Goal: Task Accomplishment & Management: Complete application form

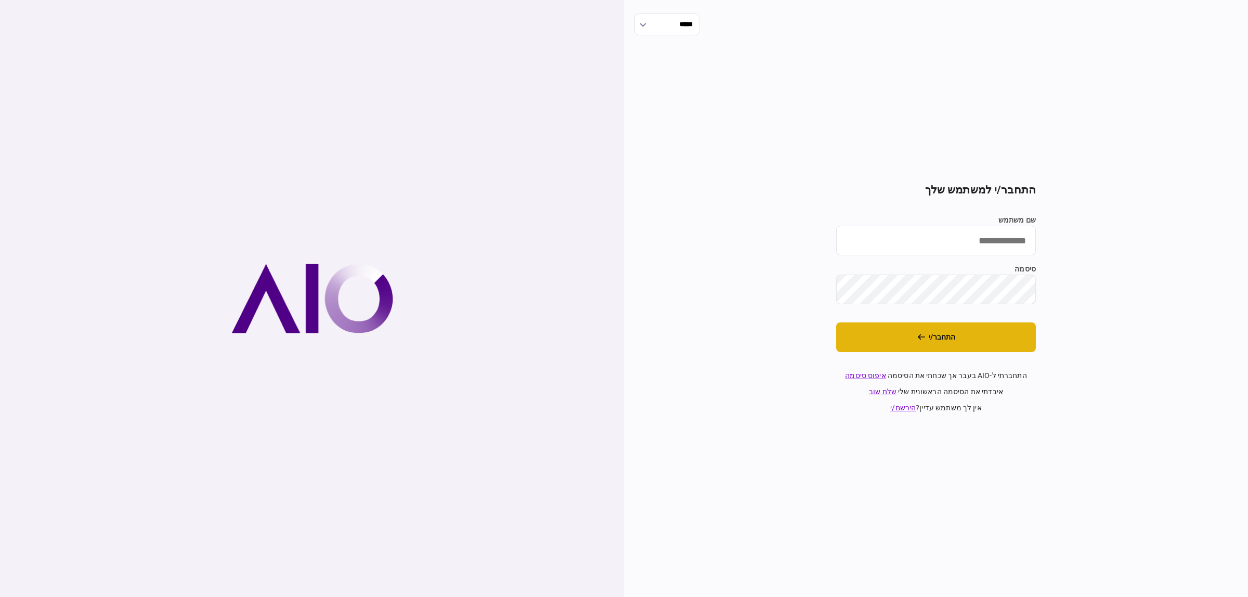
type input "**********"
click at [987, 333] on button "התחבר/י" at bounding box center [936, 337] width 200 height 30
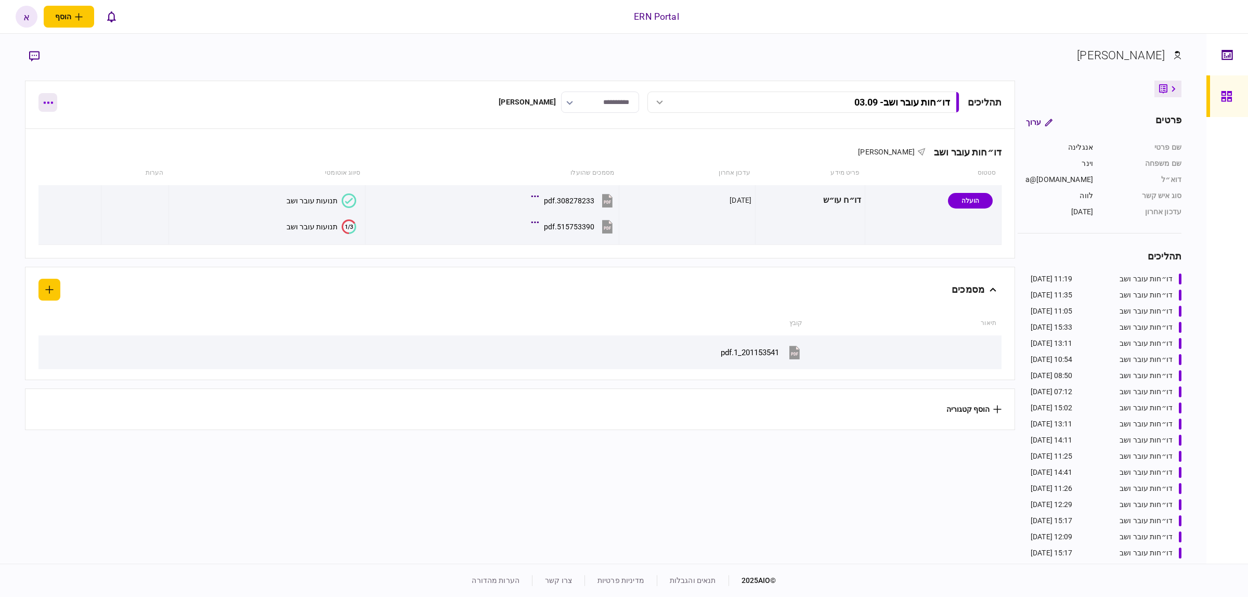
click at [50, 108] on button "button" at bounding box center [47, 102] width 19 height 19
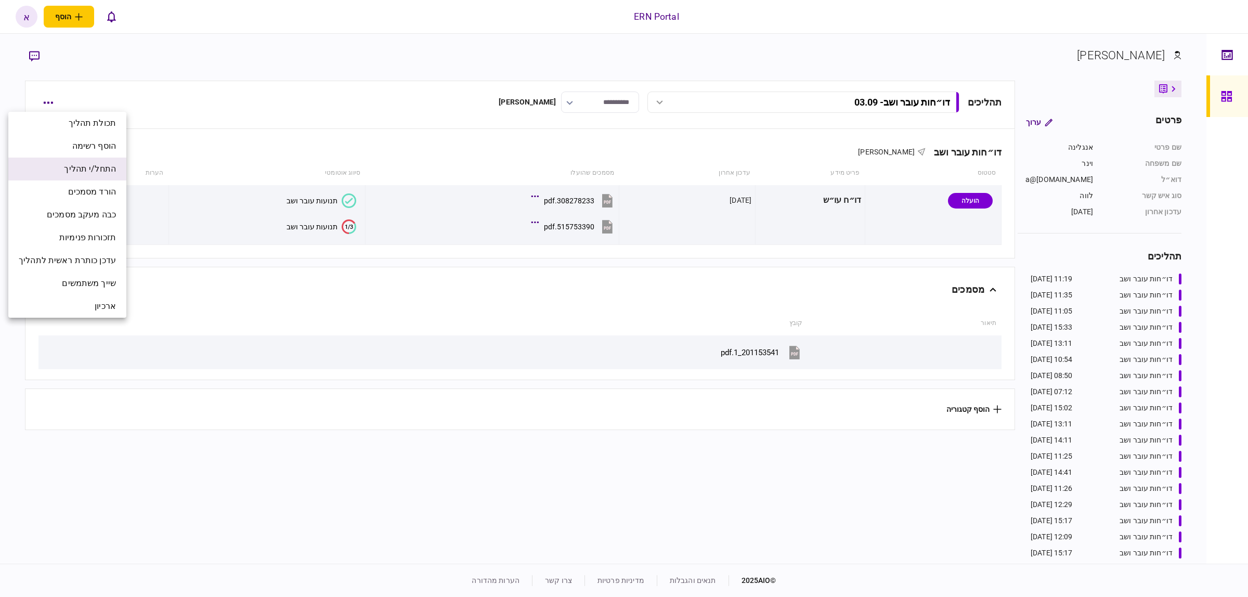
click at [82, 170] on span "התחל/י תהליך" at bounding box center [90, 169] width 52 height 12
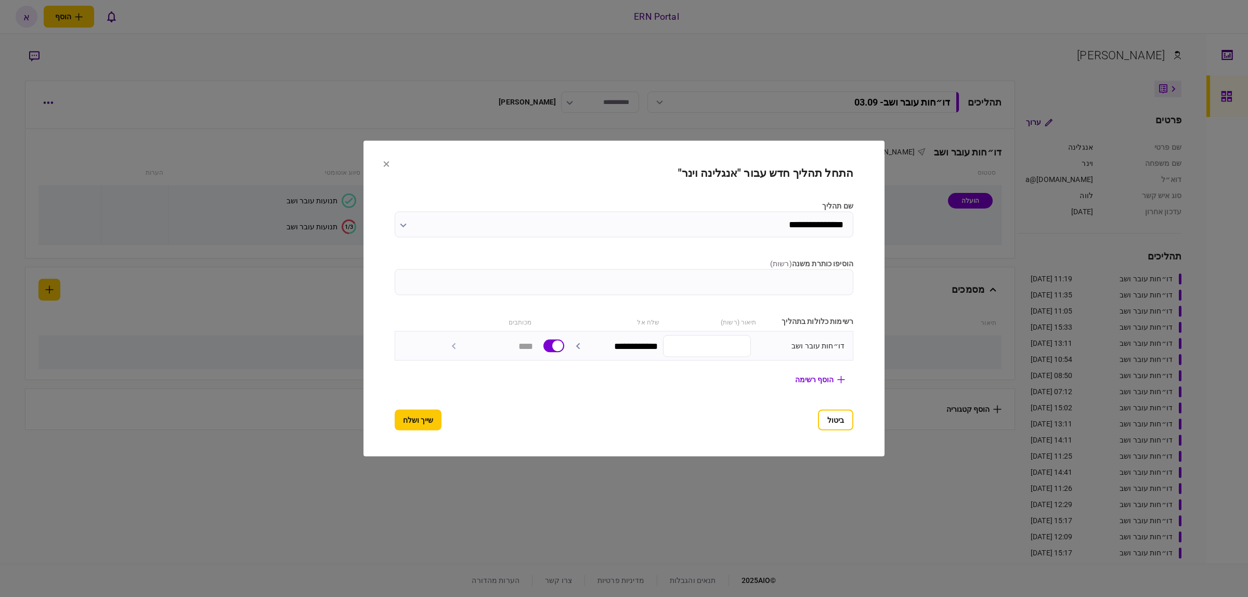
drag, startPoint x: 807, startPoint y: 293, endPoint x: 812, endPoint y: 285, distance: 9.4
click at [809, 289] on input "הוסיפו כותרת משנה ( רשות )" at bounding box center [624, 282] width 459 height 26
type input "*****"
click at [396, 437] on section "**********" at bounding box center [624, 299] width 521 height 316
click at [396, 430] on section "**********" at bounding box center [624, 299] width 521 height 316
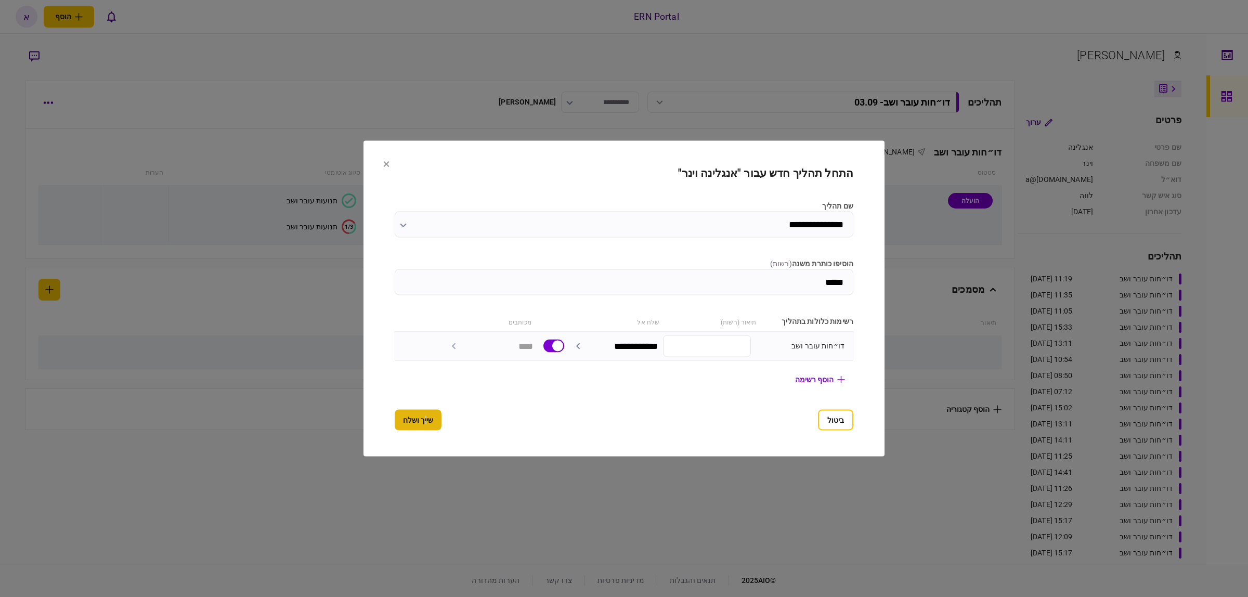
click at [395, 428] on button "שייך ושלח" at bounding box center [418, 420] width 47 height 21
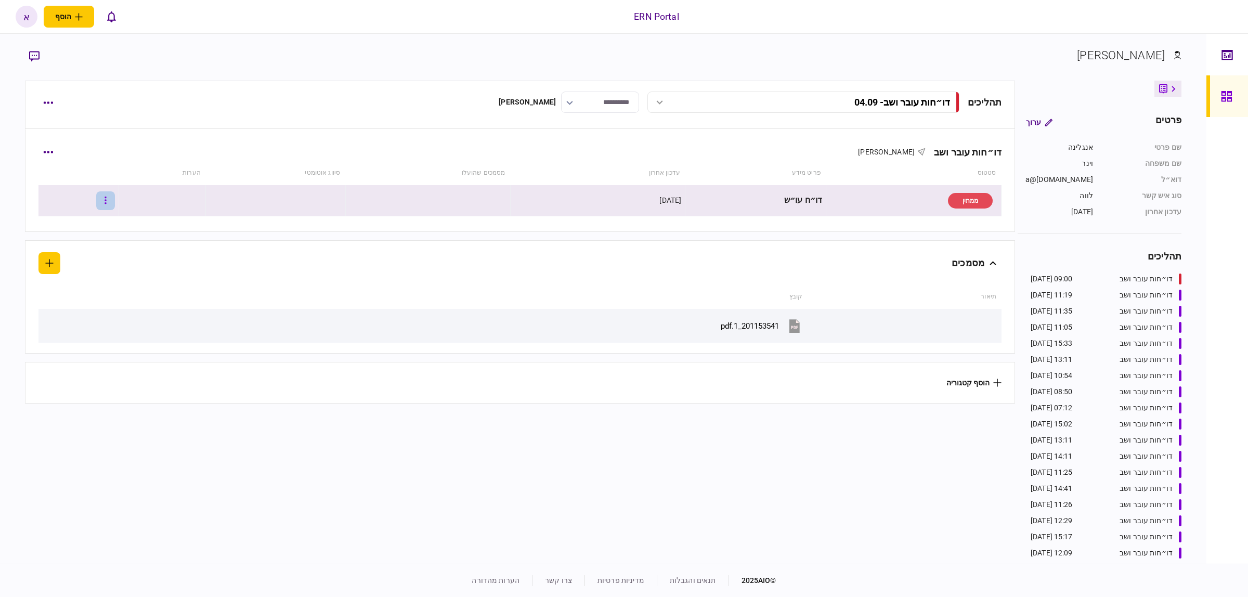
click at [114, 201] on button "button" at bounding box center [105, 200] width 19 height 19
click at [78, 313] on span "העלה קובץ" at bounding box center [78, 313] width 40 height 12
click at [326, 202] on div "תנועות עובר ושב" at bounding box center [312, 201] width 51 height 8
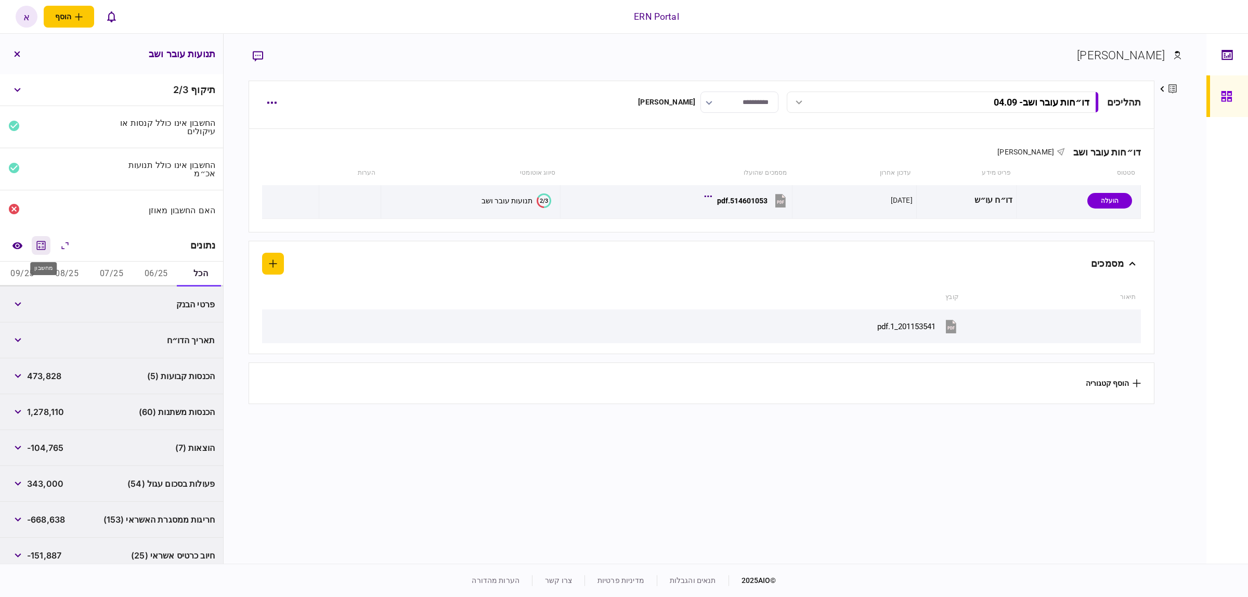
click at [41, 246] on icon "מחשבון" at bounding box center [41, 245] width 12 height 12
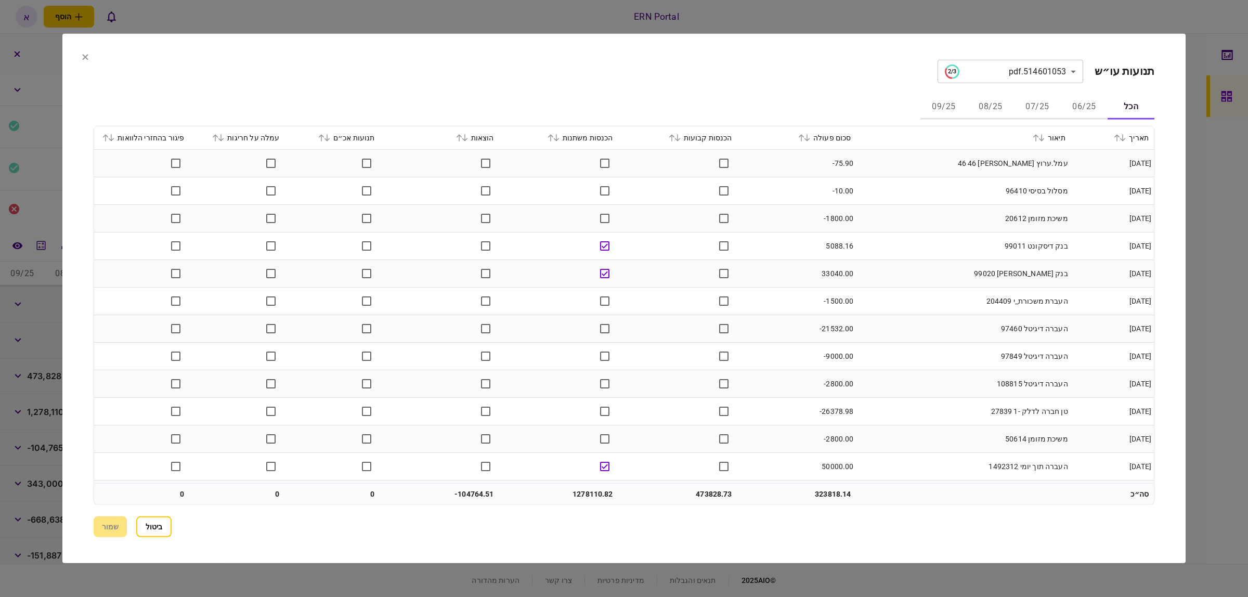
click at [1092, 101] on button "06/25" at bounding box center [1084, 107] width 47 height 25
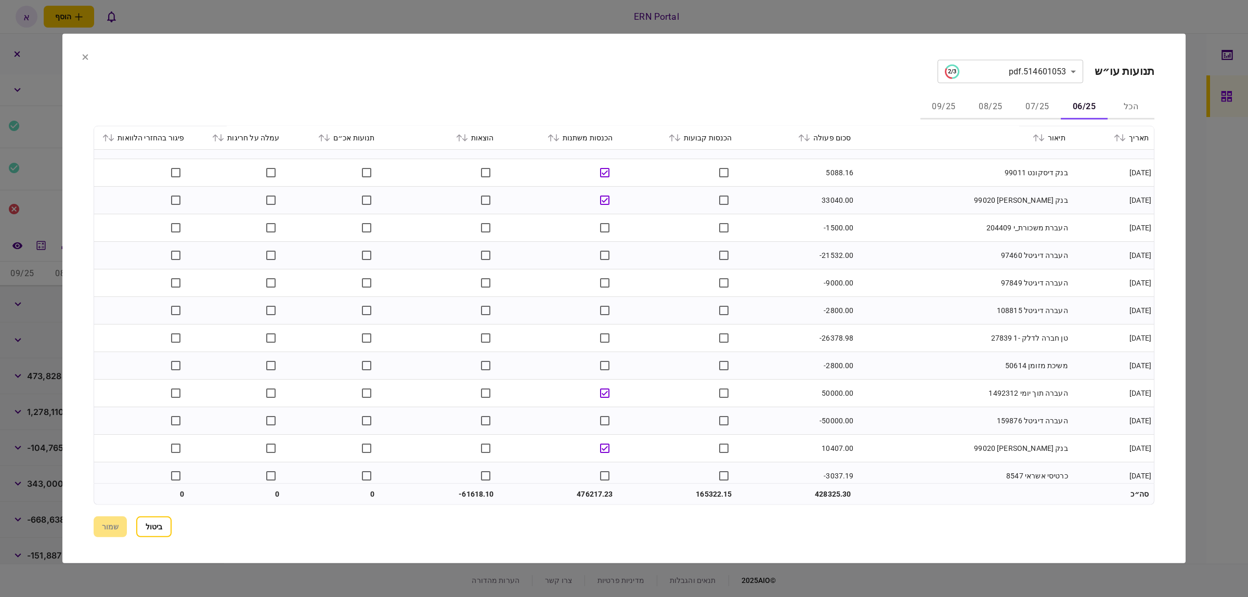
scroll to position [147, 0]
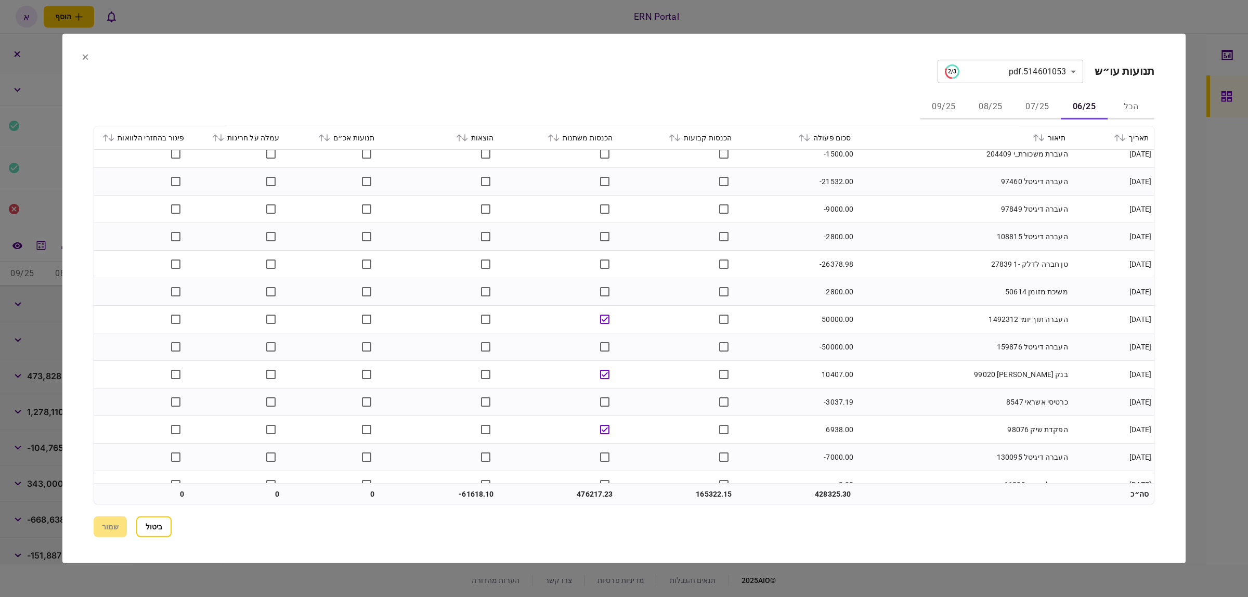
click at [674, 137] on icon at bounding box center [672, 137] width 6 height 7
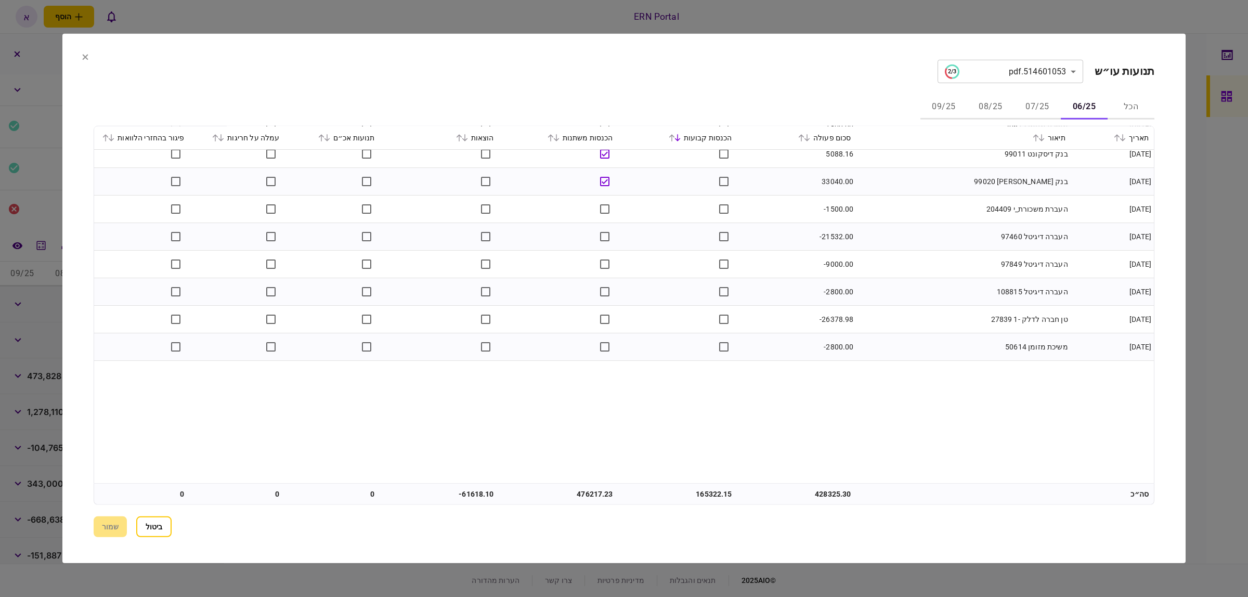
scroll to position [0, 0]
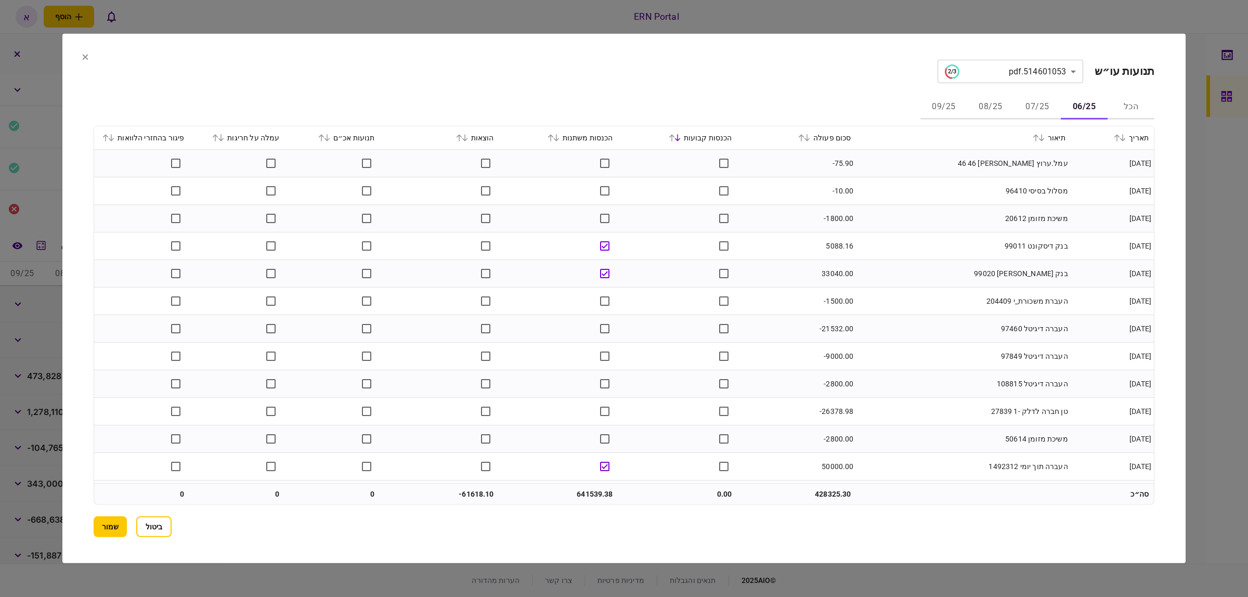
click at [554, 143] on div "הכנסות משתנות" at bounding box center [558, 138] width 109 height 12
click at [550, 134] on div "הכנסות משתנות" at bounding box center [558, 138] width 109 height 12
click at [554, 136] on icon at bounding box center [551, 137] width 6 height 7
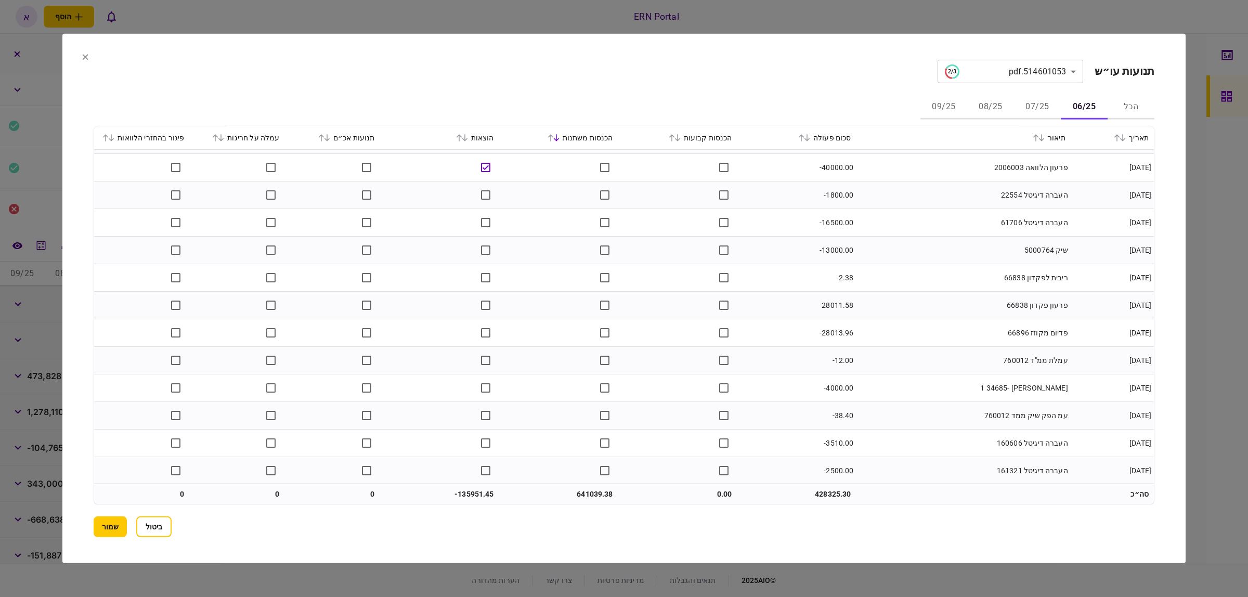
scroll to position [2341, 0]
click at [1036, 108] on button "07/25" at bounding box center [1037, 107] width 47 height 25
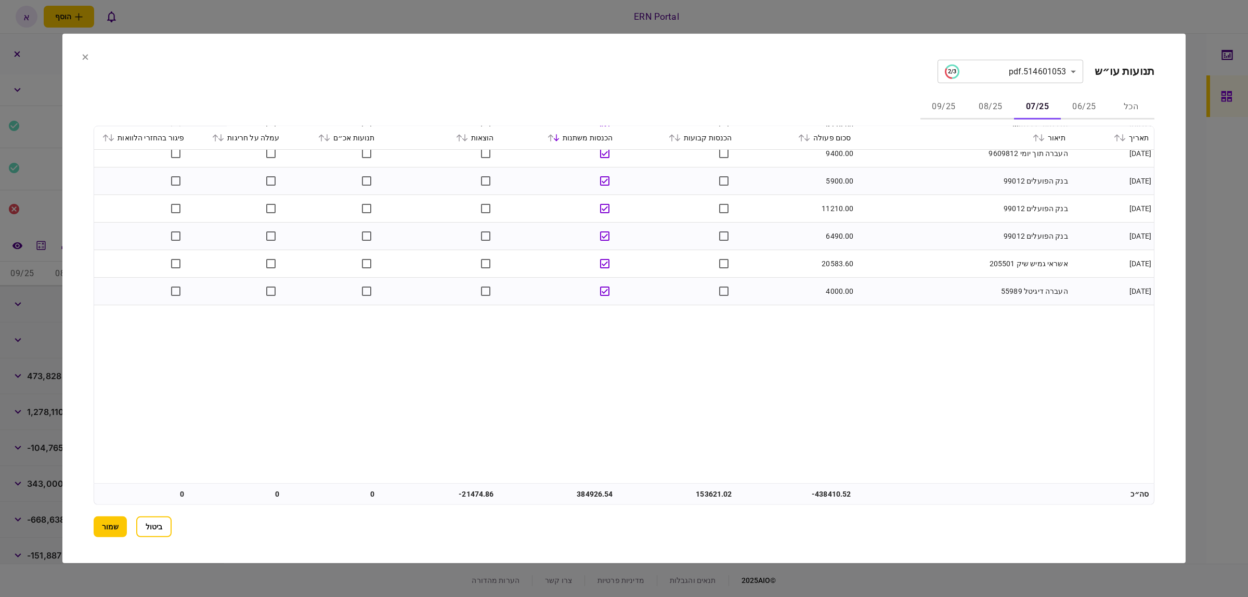
scroll to position [0, 0]
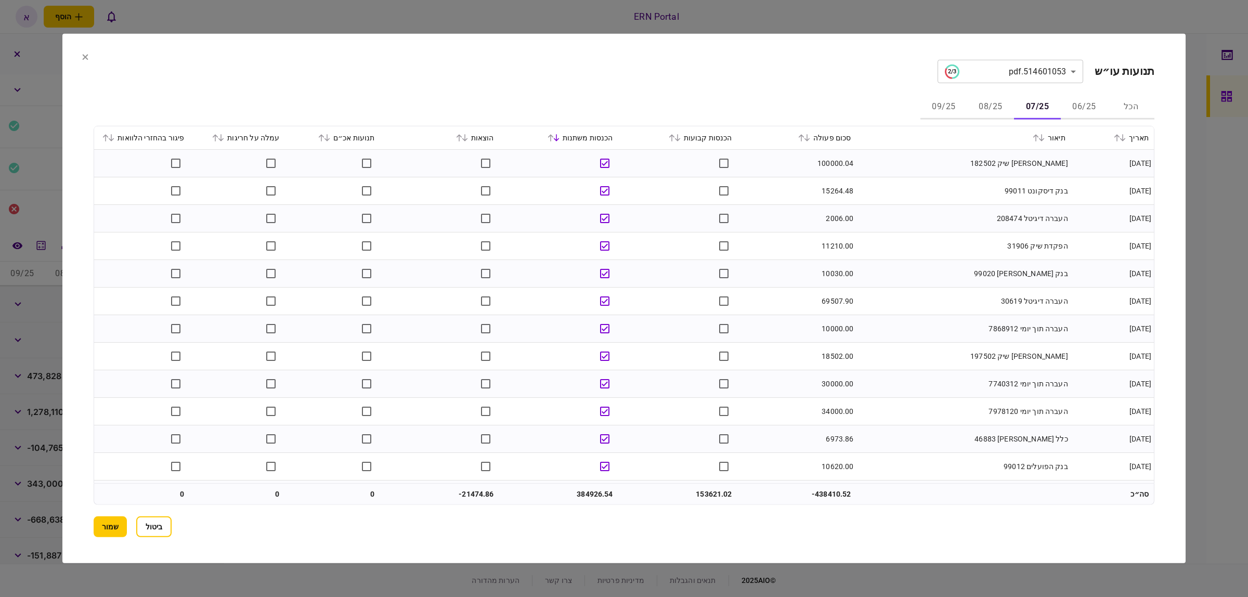
click at [675, 134] on icon at bounding box center [672, 137] width 6 height 7
click at [560, 133] on div "הכנסות משתנות" at bounding box center [558, 138] width 109 height 12
click at [559, 138] on icon at bounding box center [556, 137] width 6 height 7
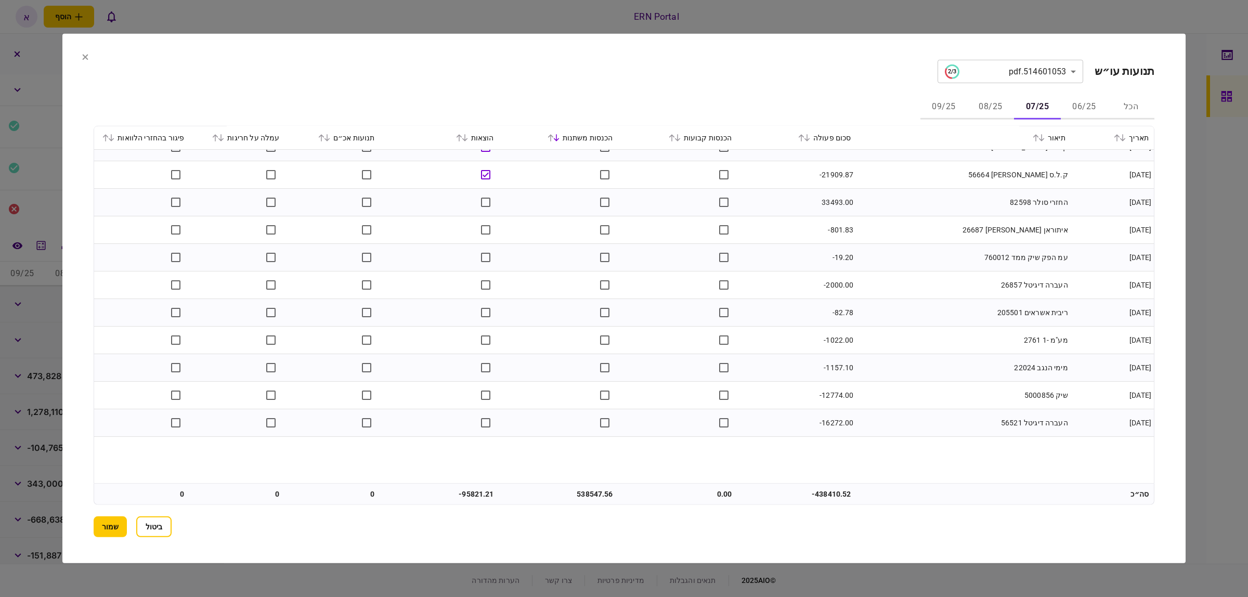
scroll to position [2487, 0]
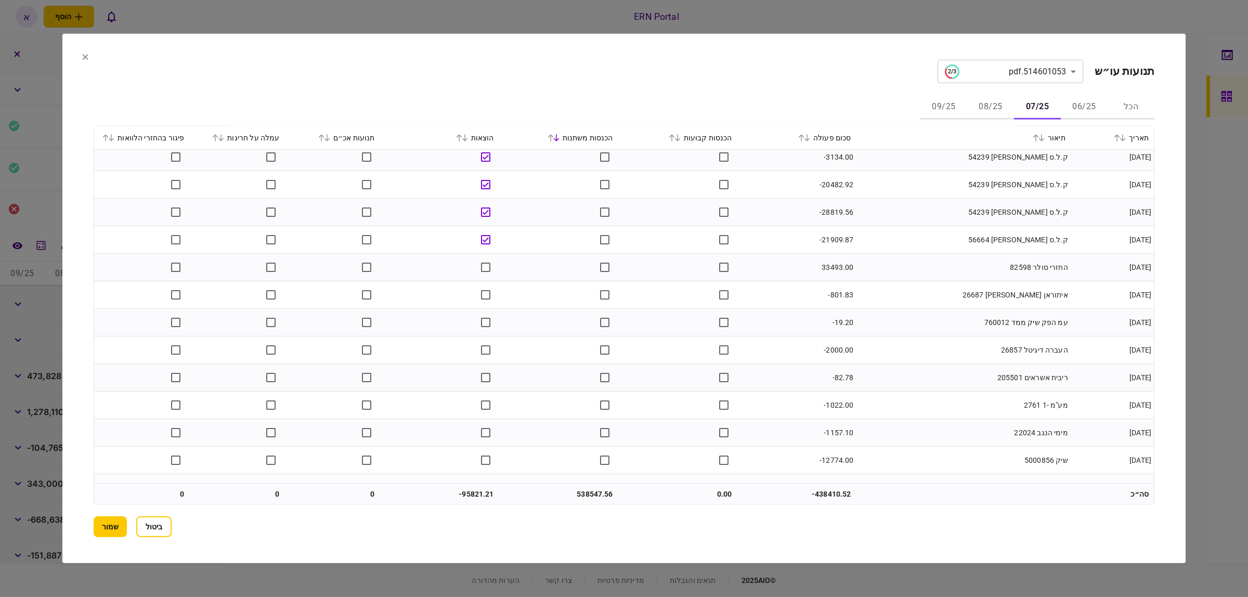
click at [983, 100] on button "08/25" at bounding box center [990, 107] width 47 height 25
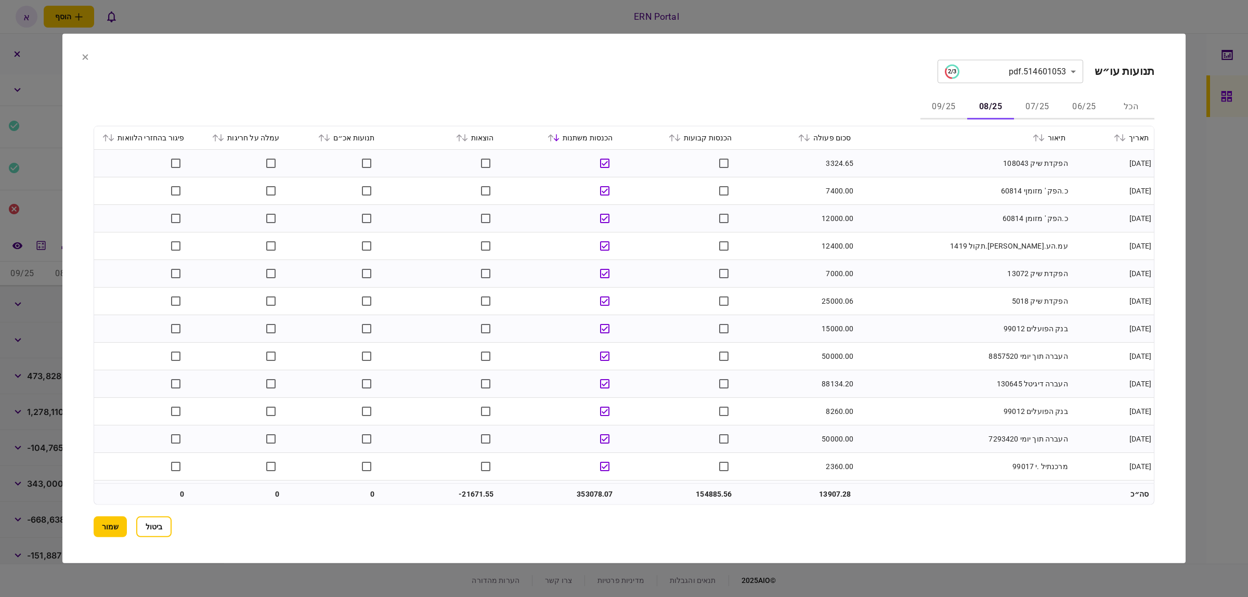
click at [675, 137] on icon at bounding box center [672, 137] width 6 height 7
click at [940, 105] on button "09/25" at bounding box center [944, 107] width 47 height 25
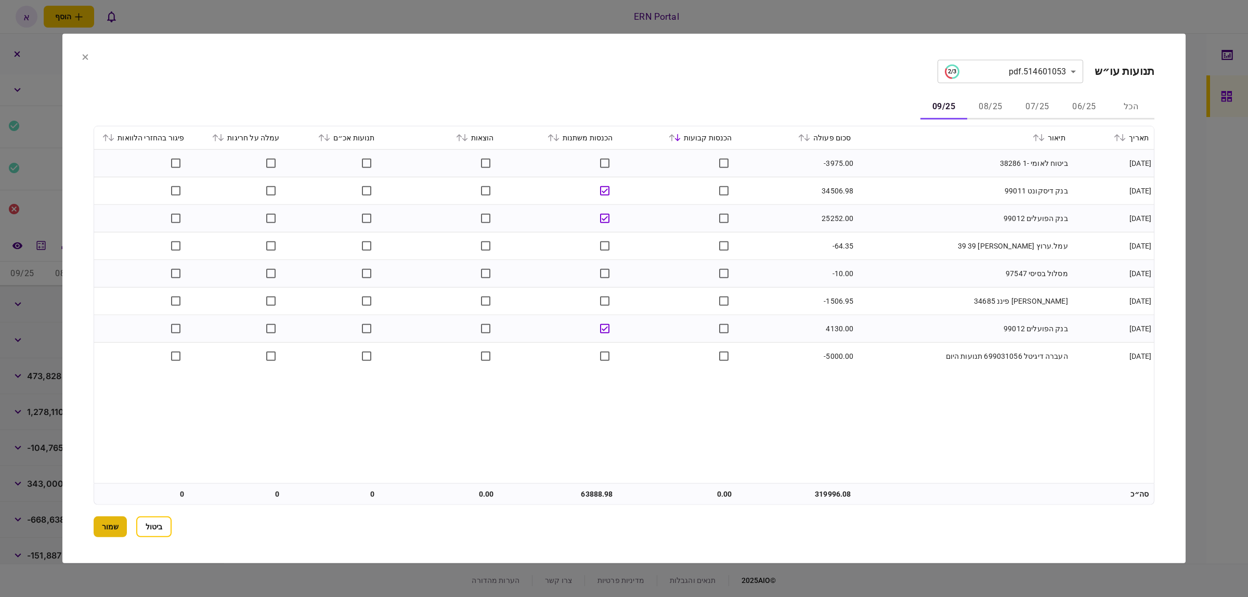
click at [113, 530] on button "שמור" at bounding box center [110, 526] width 33 height 21
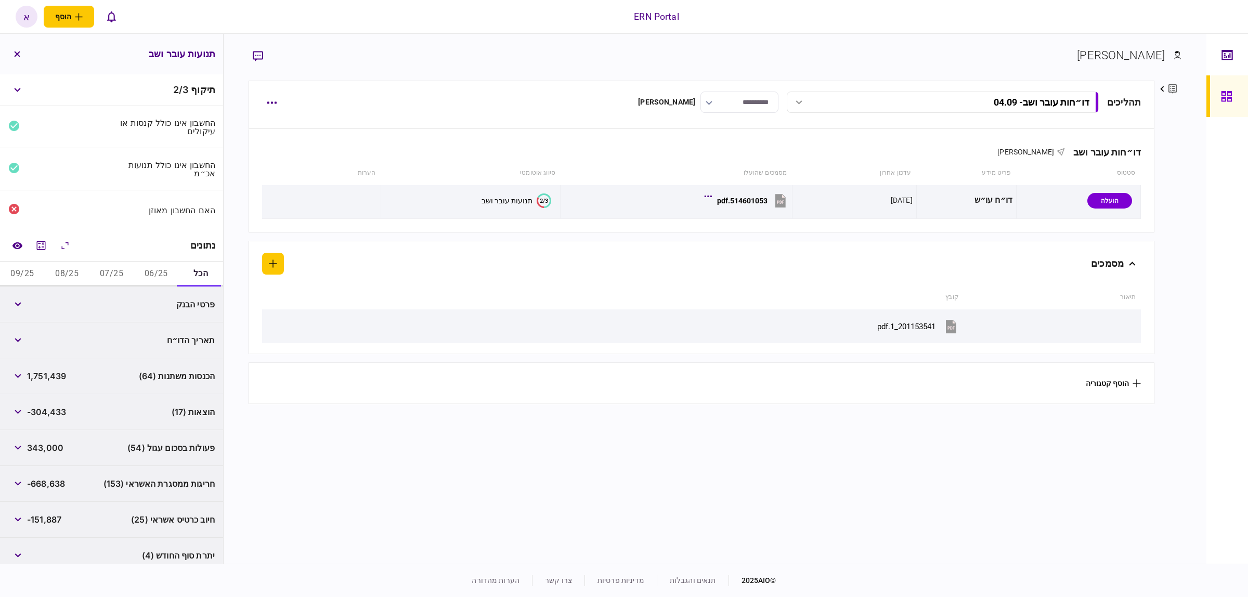
click at [157, 272] on button "06/25" at bounding box center [156, 274] width 45 height 25
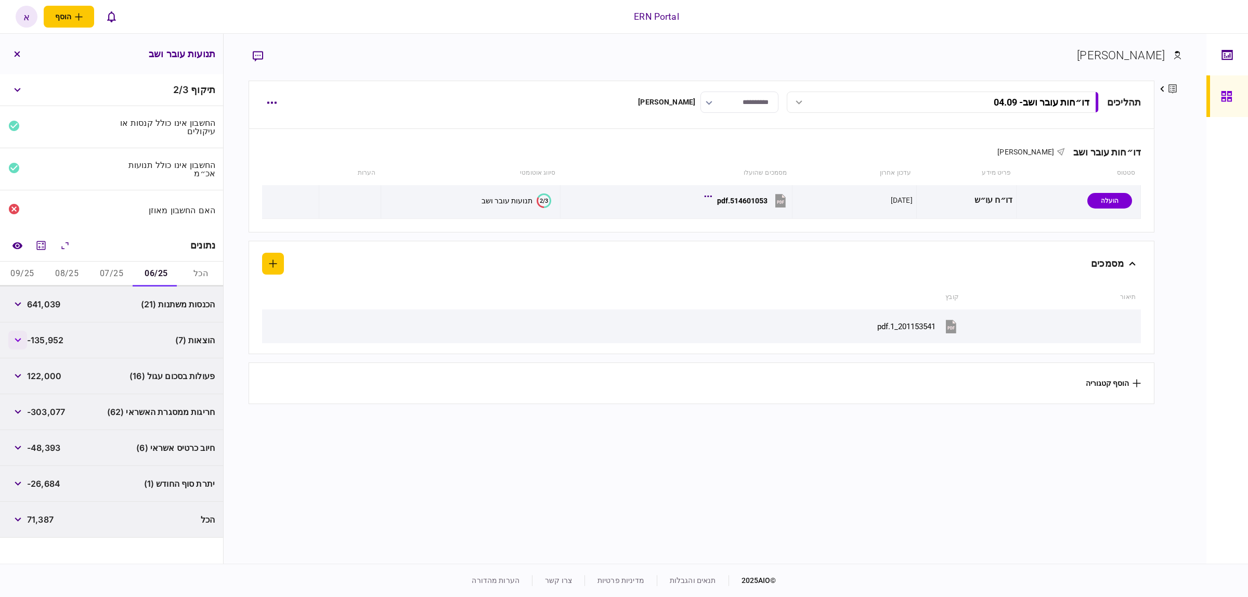
click at [14, 342] on button "button" at bounding box center [17, 340] width 19 height 19
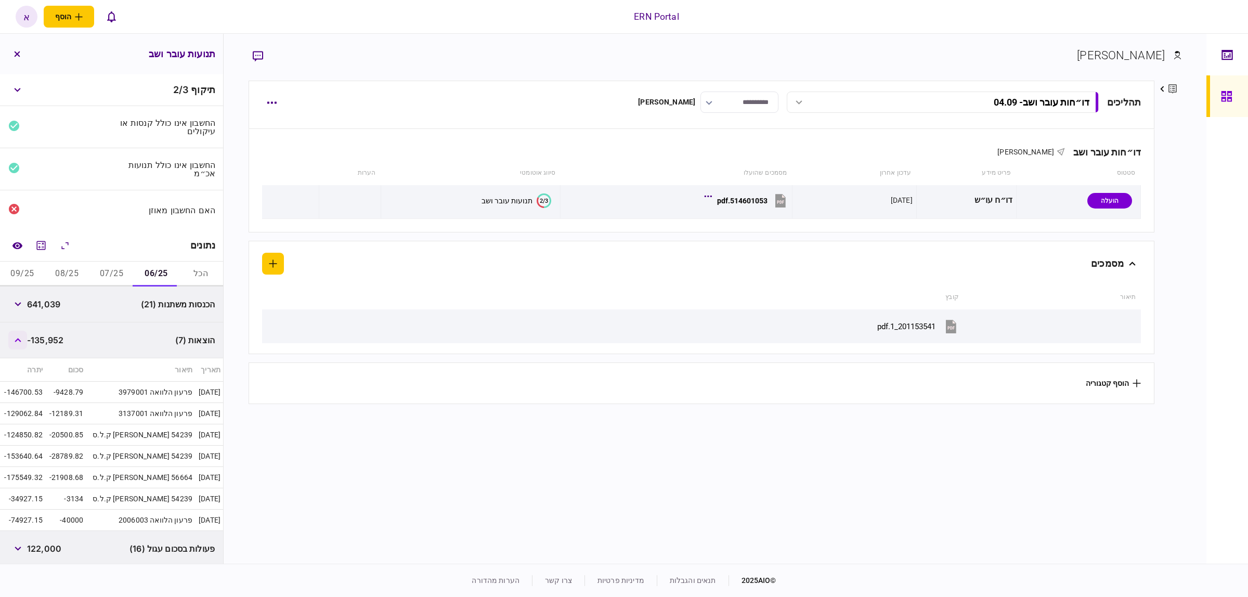
click at [14, 342] on button "button" at bounding box center [17, 340] width 19 height 19
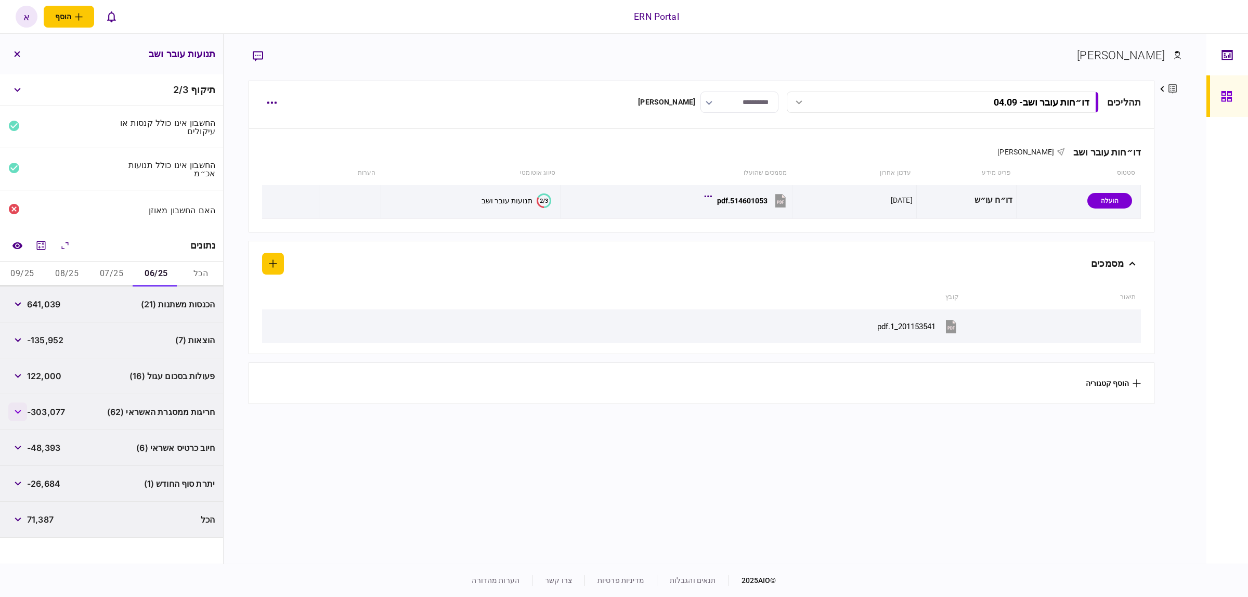
click at [19, 414] on icon "button" at bounding box center [18, 412] width 7 height 4
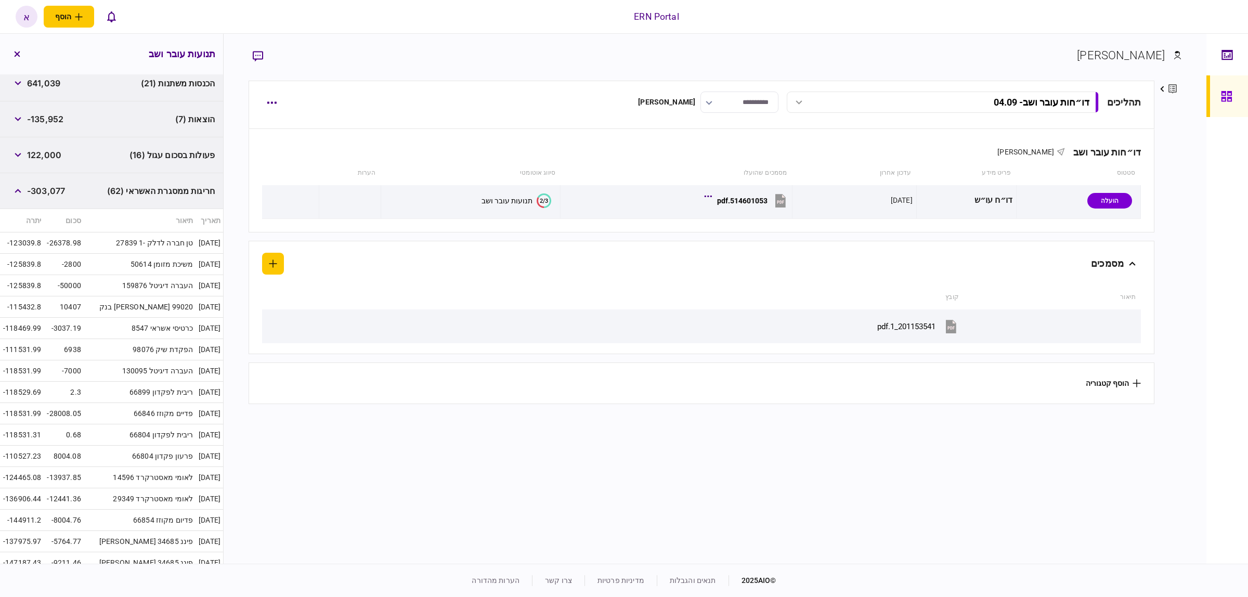
scroll to position [156, 0]
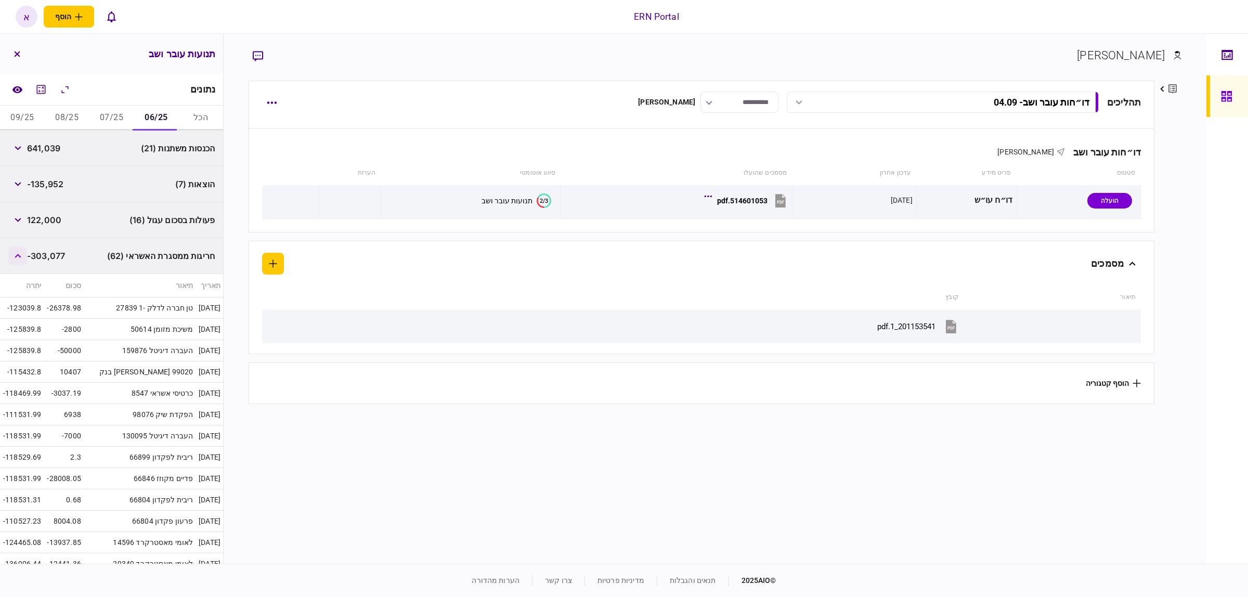
click at [17, 258] on icon "button" at bounding box center [18, 256] width 6 height 4
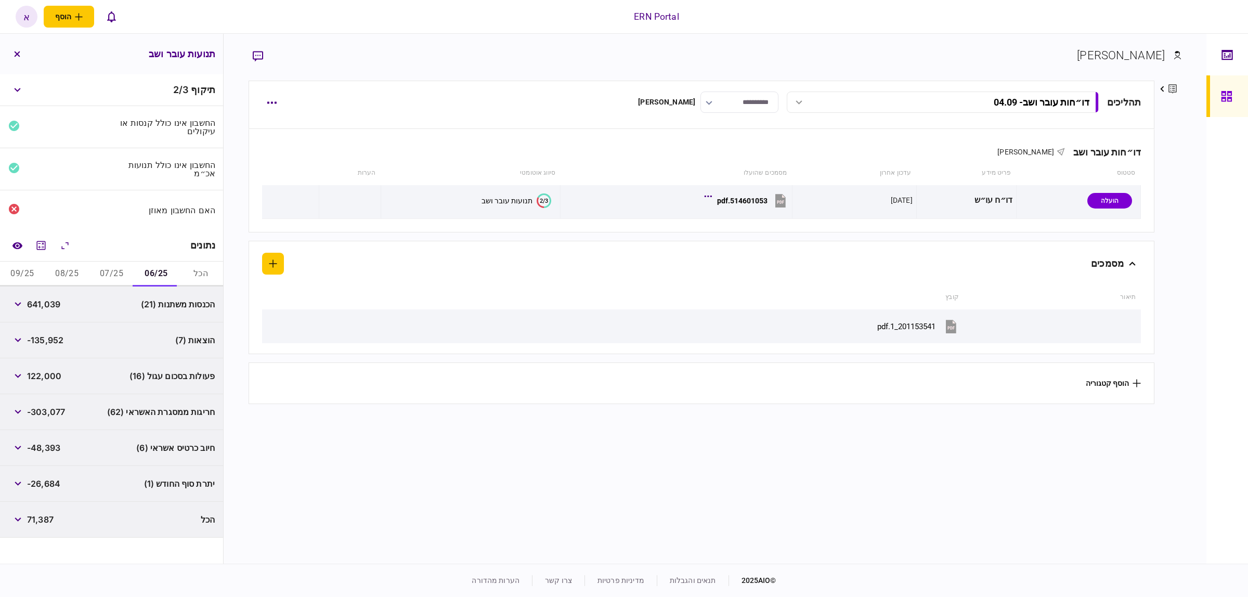
scroll to position [0, 0]
click at [113, 279] on button "07/25" at bounding box center [111, 274] width 45 height 25
click at [76, 272] on button "08/25" at bounding box center [67, 274] width 45 height 25
click at [14, 335] on button "button" at bounding box center [17, 340] width 19 height 19
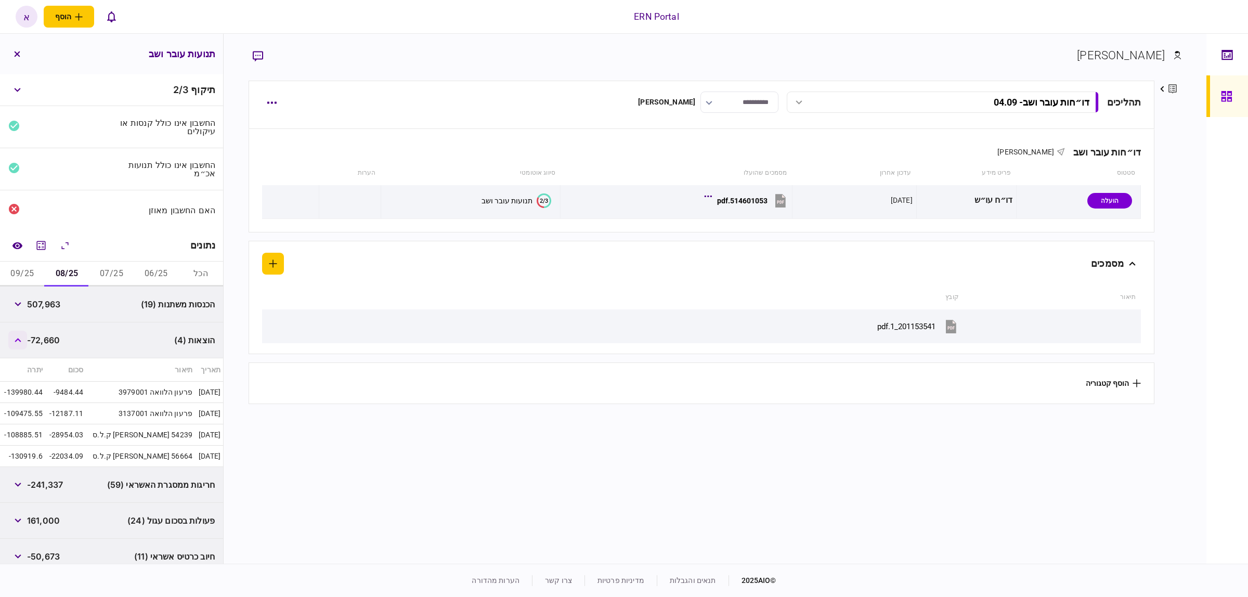
click at [14, 335] on button "button" at bounding box center [17, 340] width 19 height 19
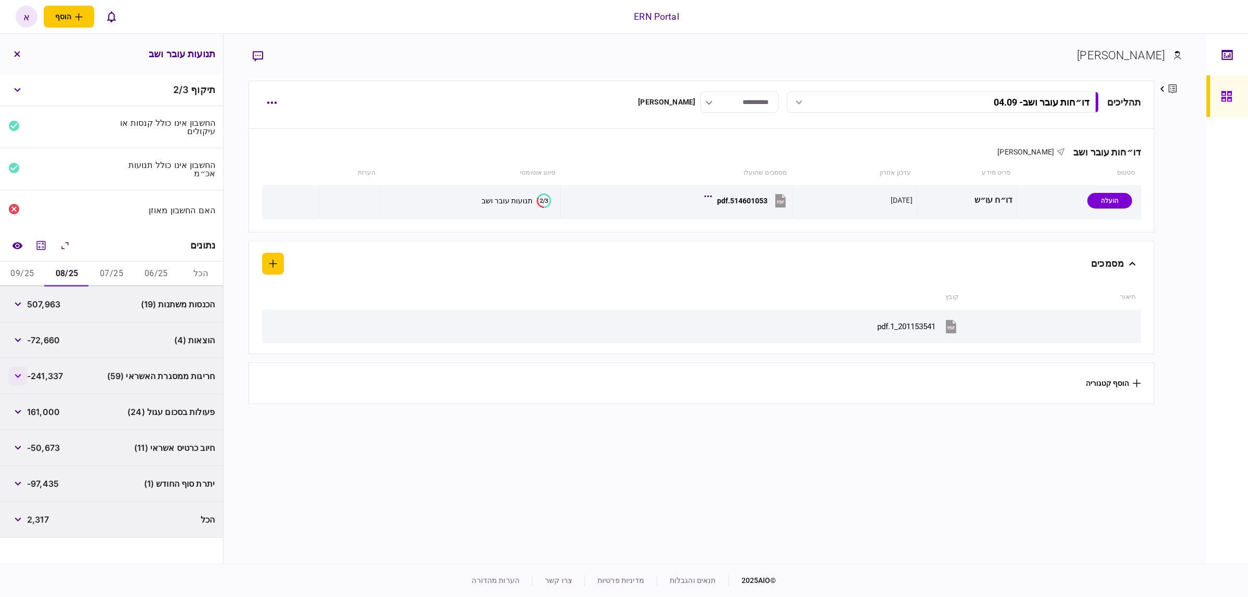
click at [22, 370] on button "button" at bounding box center [17, 376] width 19 height 19
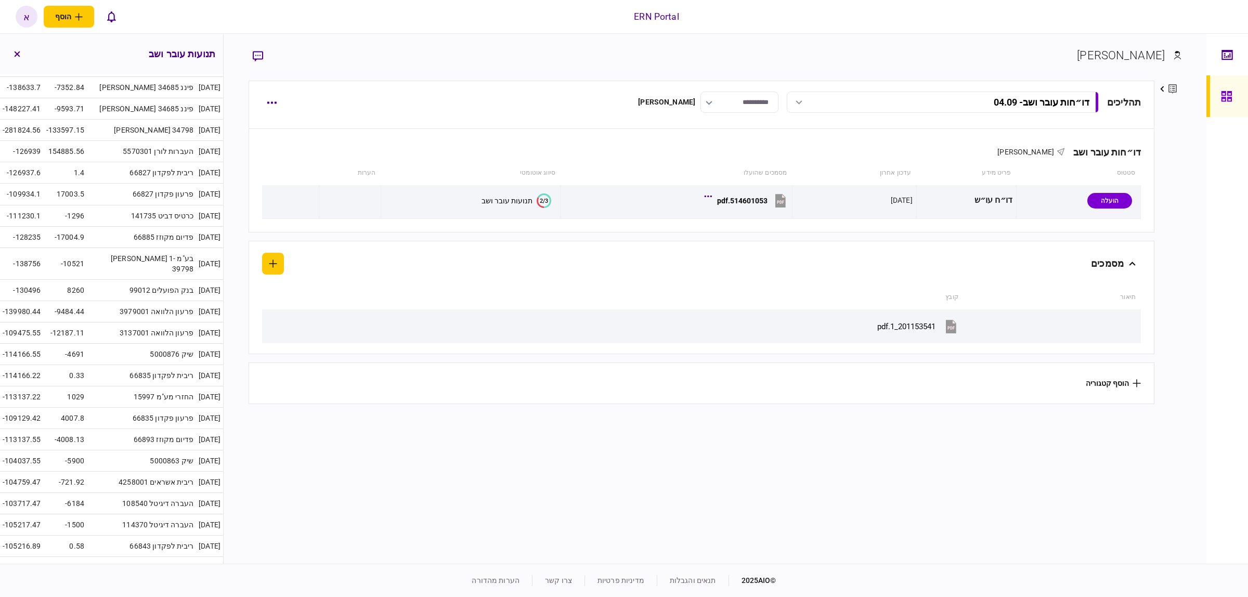
scroll to position [1178, 0]
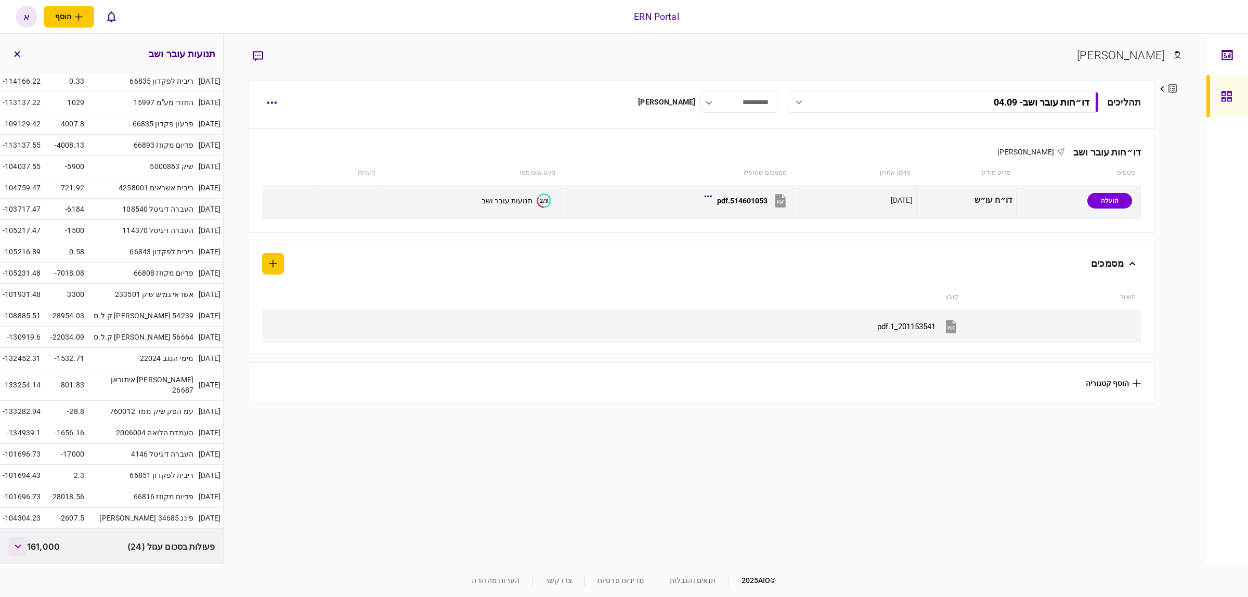
click at [20, 545] on icon "button" at bounding box center [18, 547] width 7 height 4
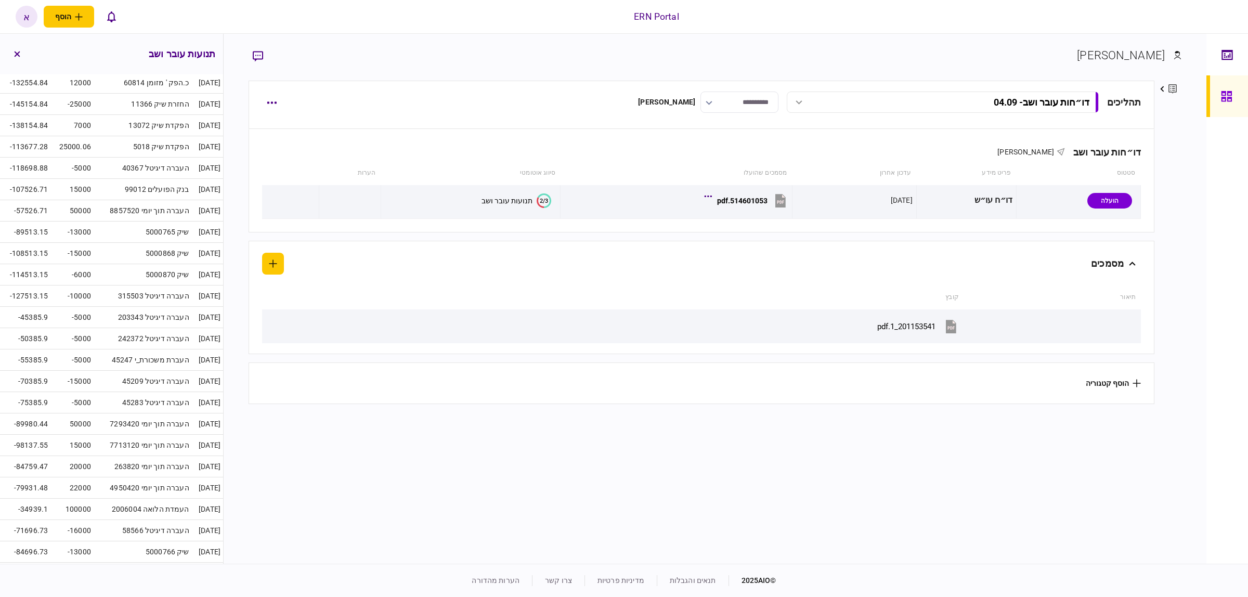
scroll to position [1803, 0]
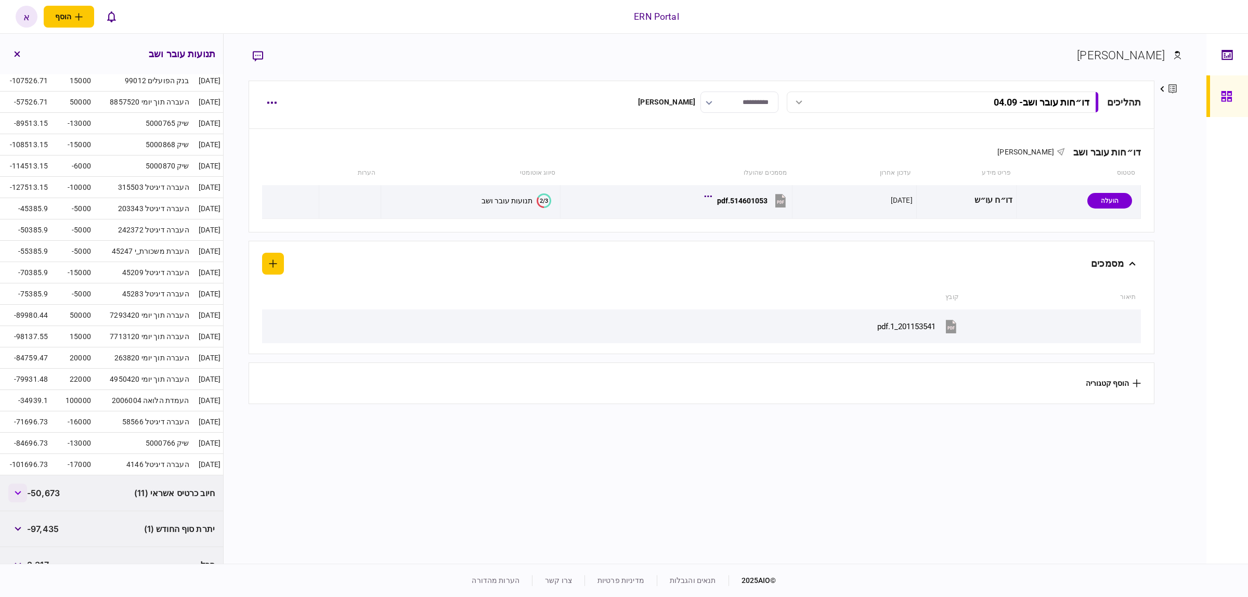
click at [24, 484] on button "button" at bounding box center [17, 493] width 19 height 19
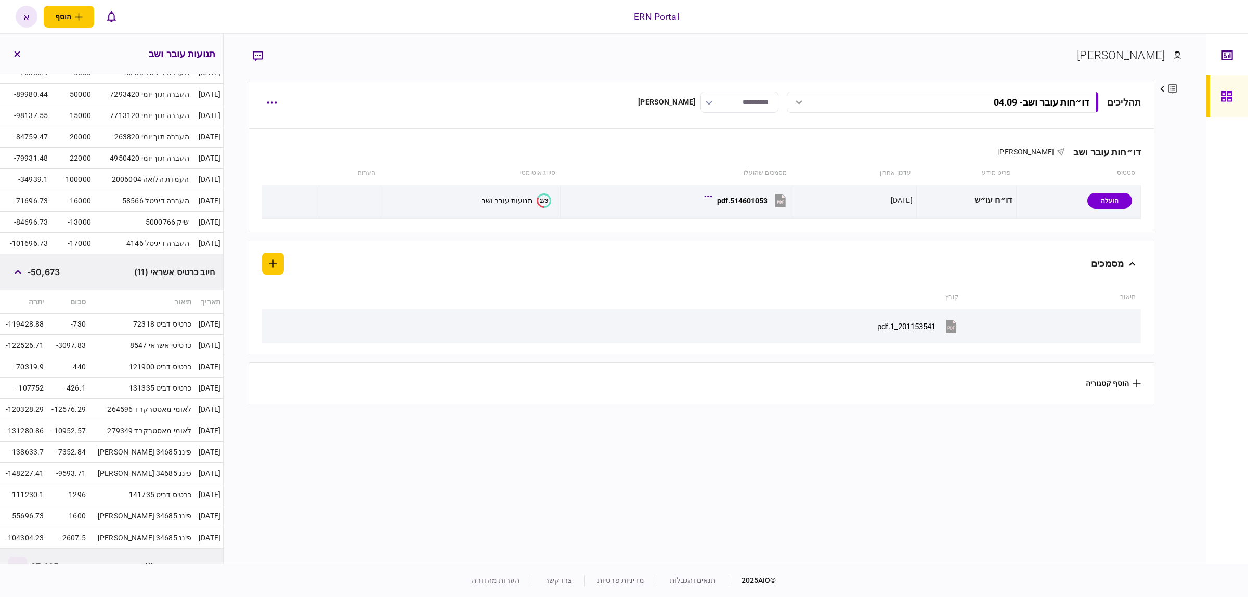
click at [13, 557] on button "button" at bounding box center [17, 566] width 19 height 19
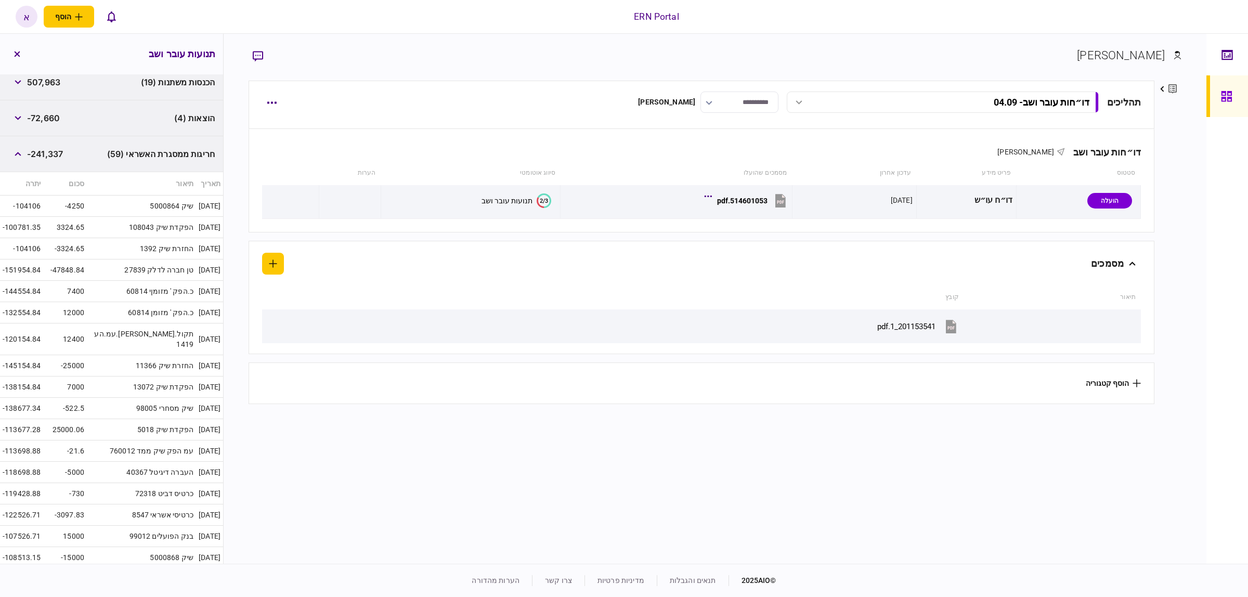
scroll to position [0, 0]
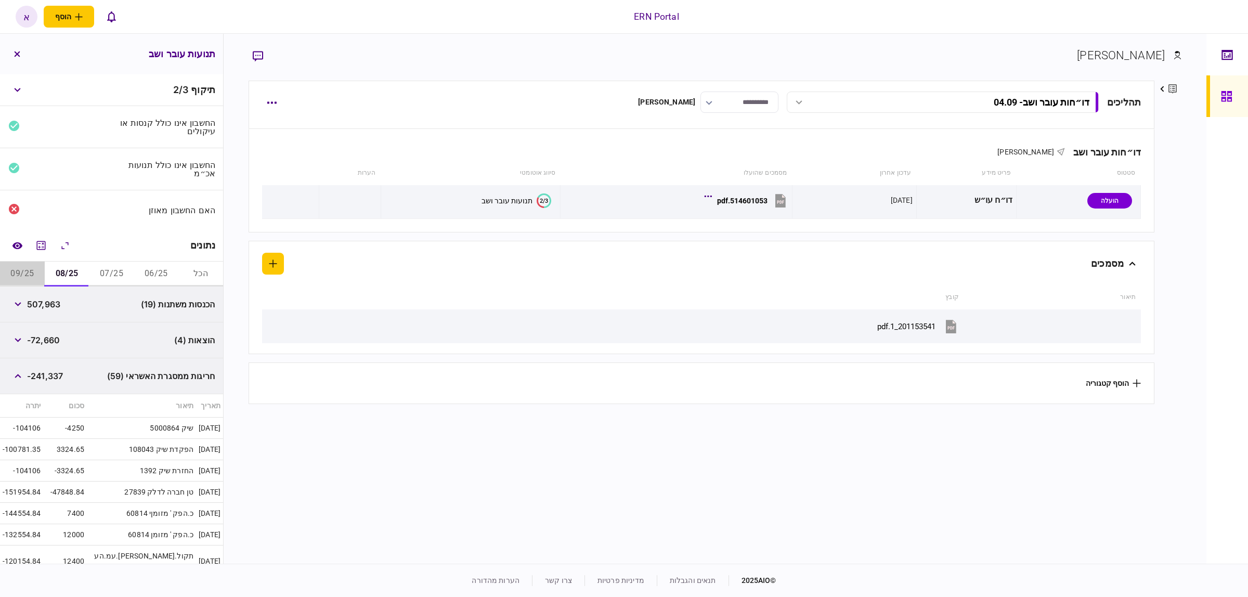
click at [22, 268] on button "09/25" at bounding box center [22, 274] width 45 height 25
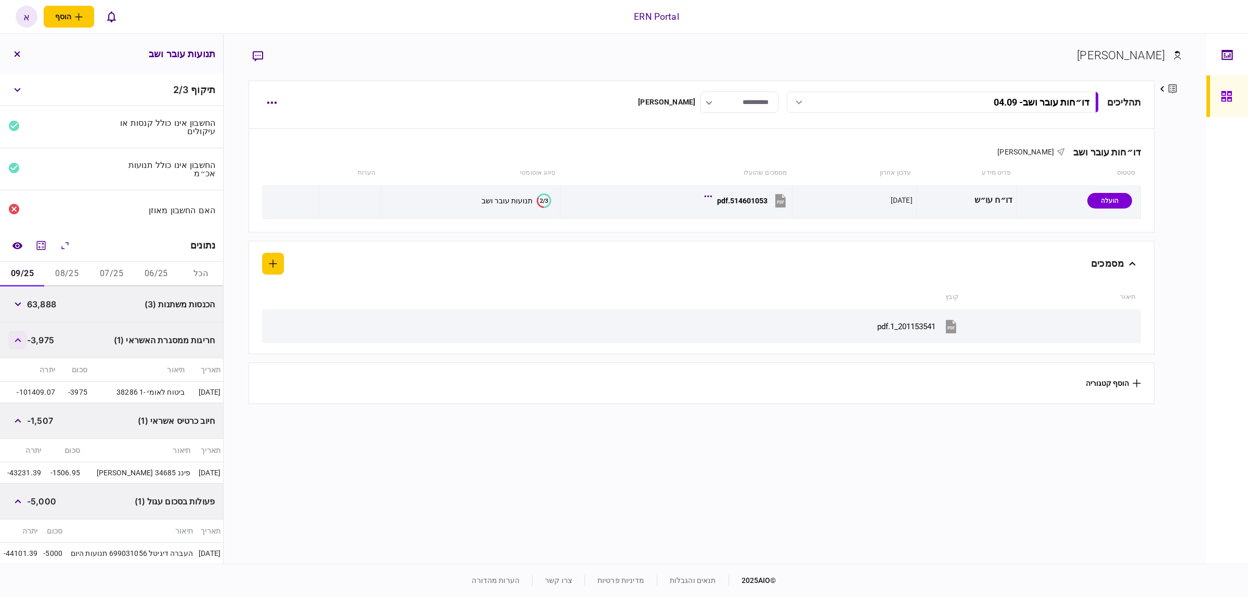
click at [20, 348] on button "button" at bounding box center [17, 340] width 19 height 19
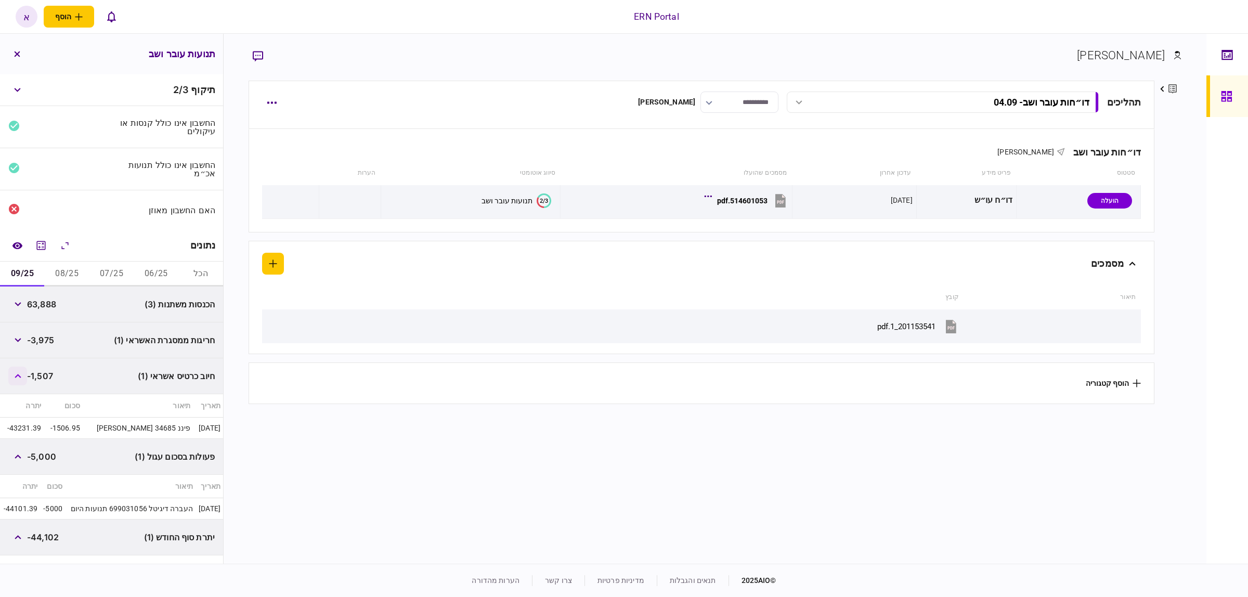
drag, startPoint x: 22, startPoint y: 362, endPoint x: 22, endPoint y: 375, distance: 13.0
click at [22, 372] on div "חיוב כרטיס אשראי (1) ‎-1,507" at bounding box center [111, 376] width 223 height 36
click at [21, 375] on icon "button" at bounding box center [18, 376] width 7 height 4
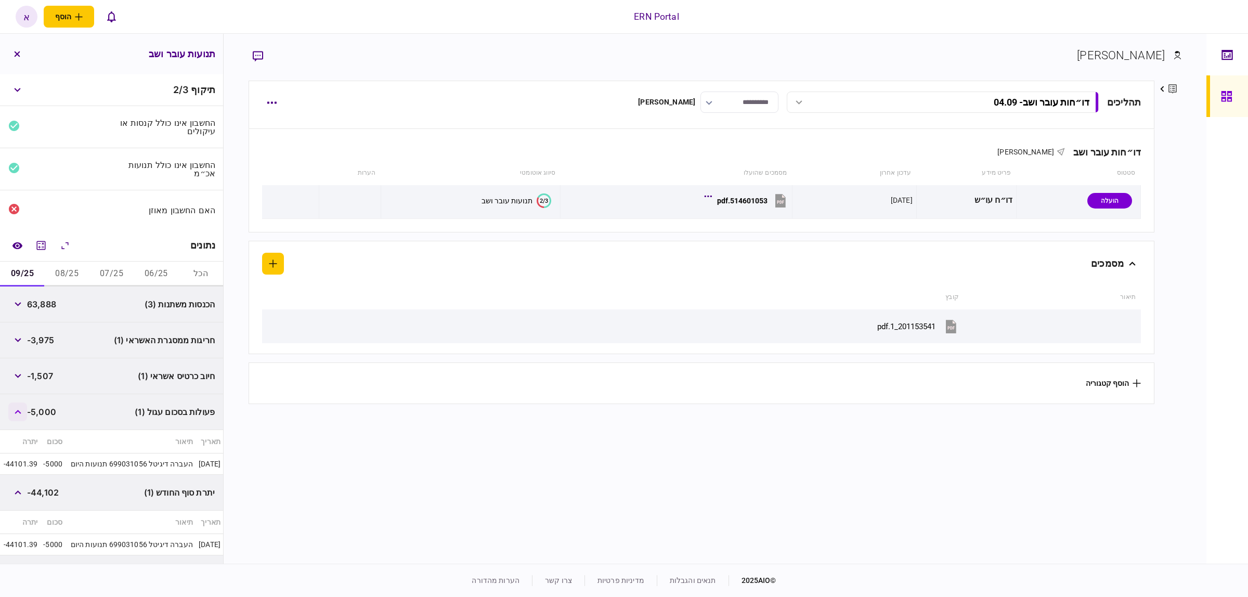
click at [15, 406] on button "button" at bounding box center [17, 412] width 19 height 19
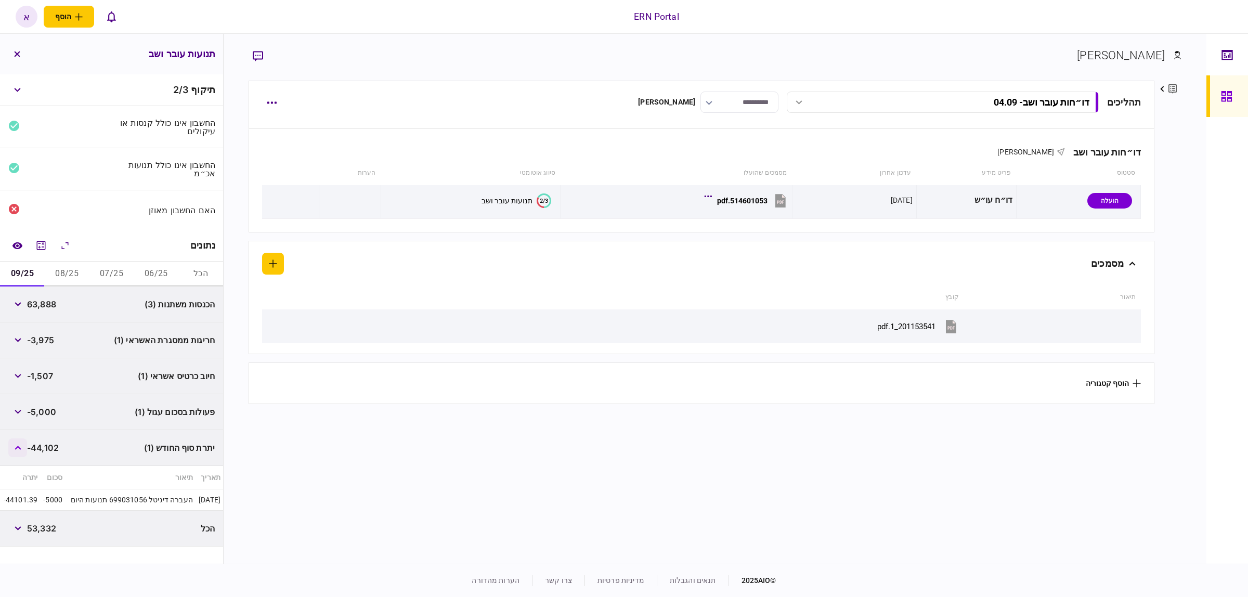
click at [13, 453] on button "button" at bounding box center [17, 447] width 19 height 19
